Goal: Book appointment/travel/reservation

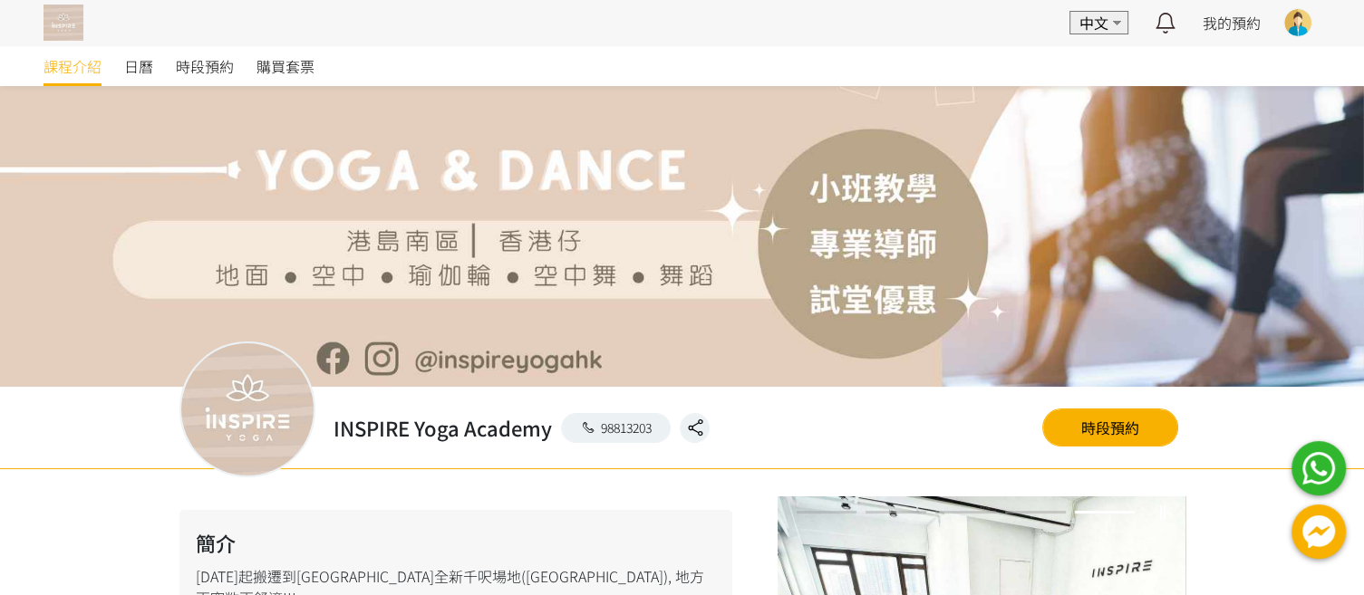
scroll to position [81, 0]
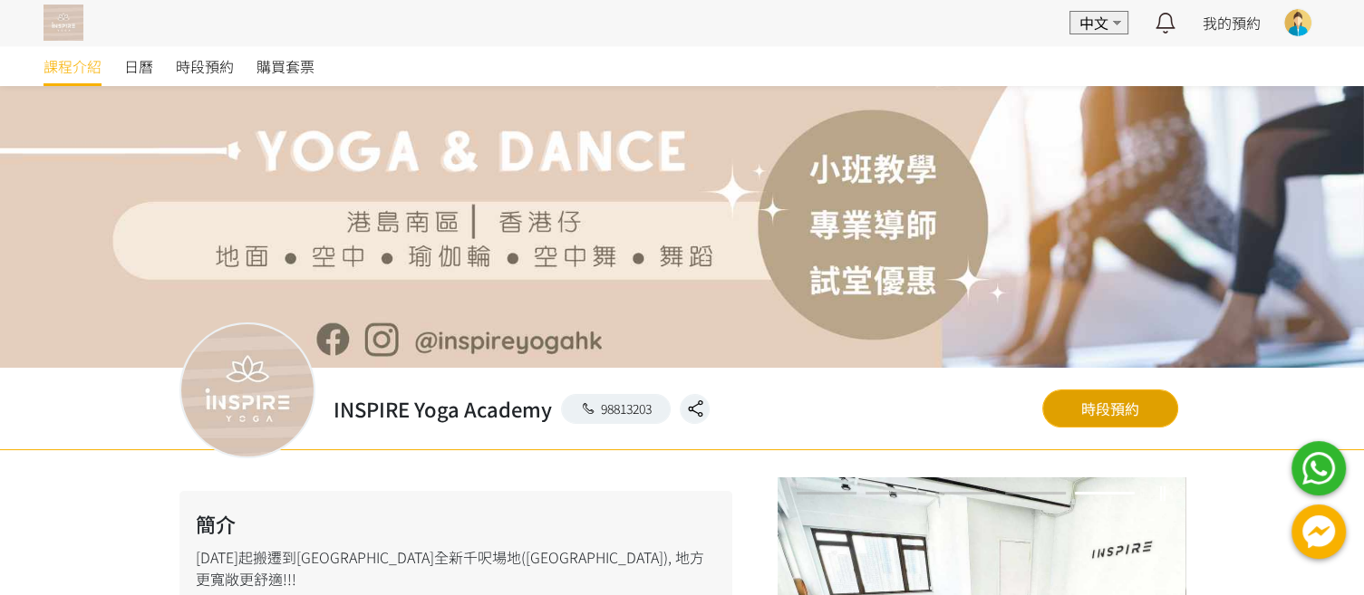
click at [1111, 410] on link "時段預約" at bounding box center [1110, 409] width 136 height 38
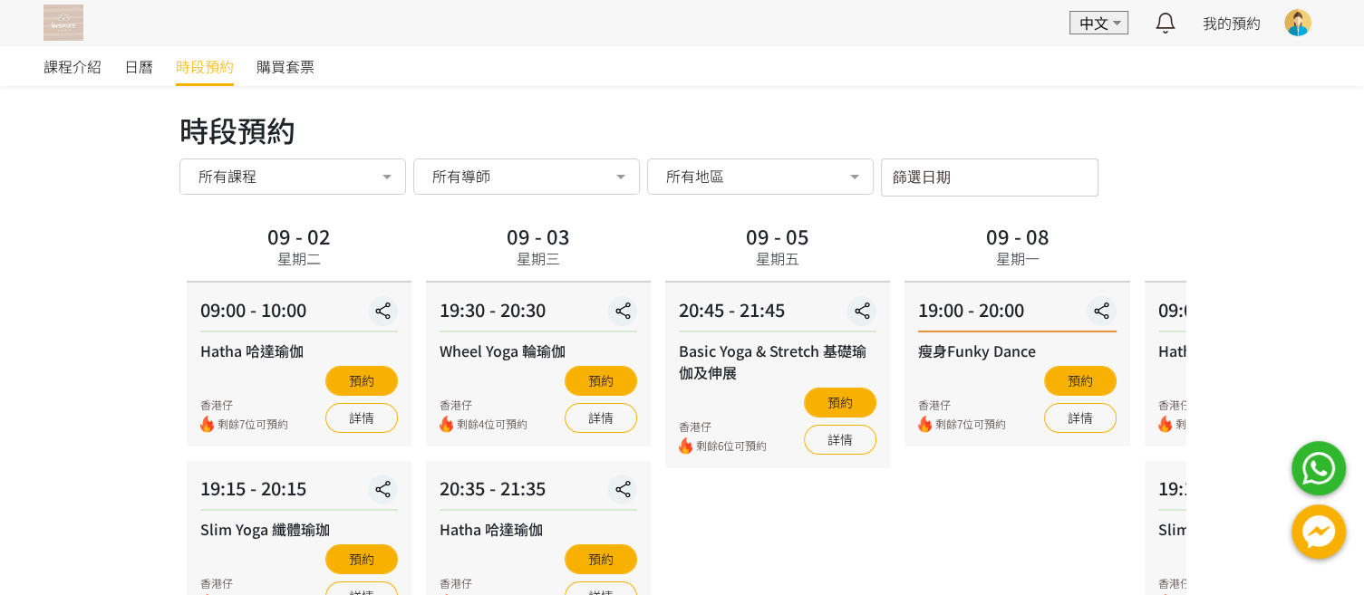
click at [948, 180] on input "篩選日期" at bounding box center [989, 178] width 217 height 38
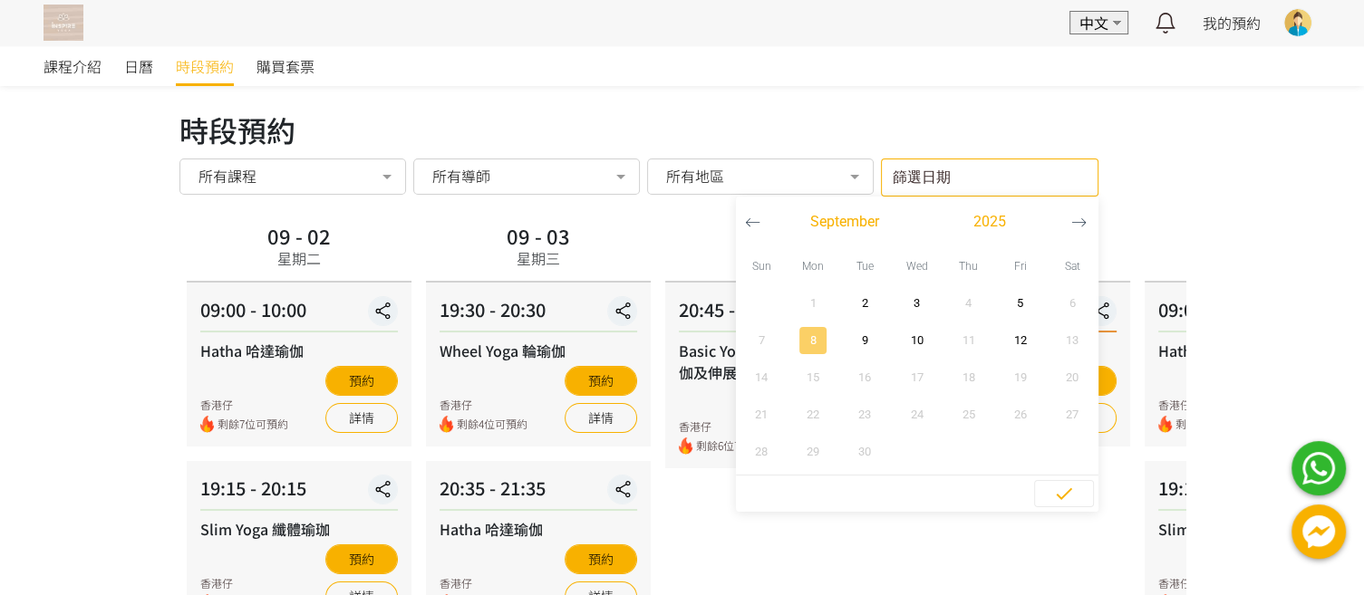
click at [808, 345] on span "8" at bounding box center [813, 341] width 41 height 18
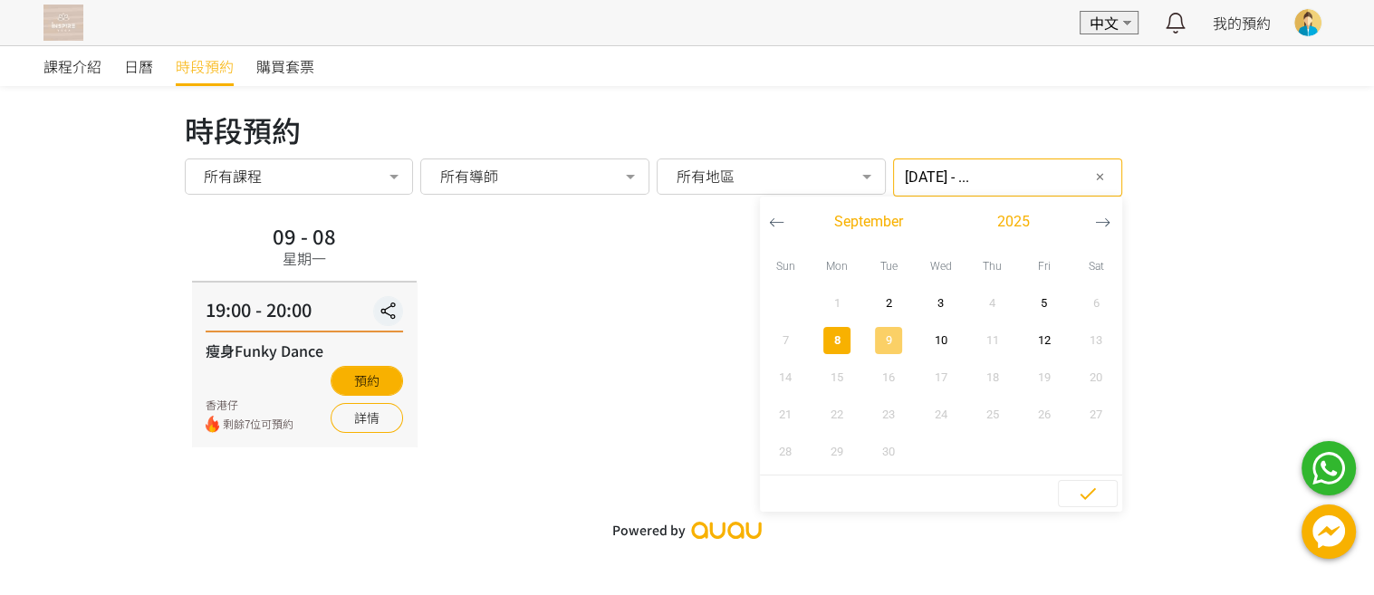
click at [869, 341] on span "9" at bounding box center [889, 341] width 41 height 18
type input "[DATE] - [DATE]"
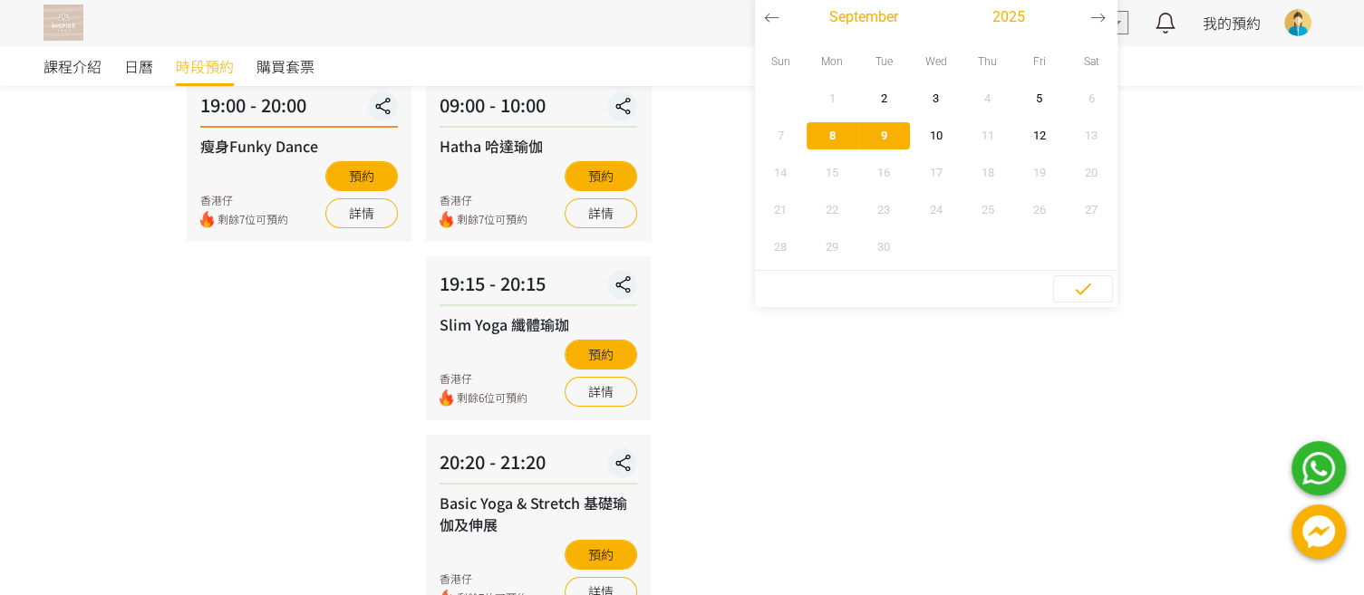
scroll to position [126, 0]
